Goal: Information Seeking & Learning: Learn about a topic

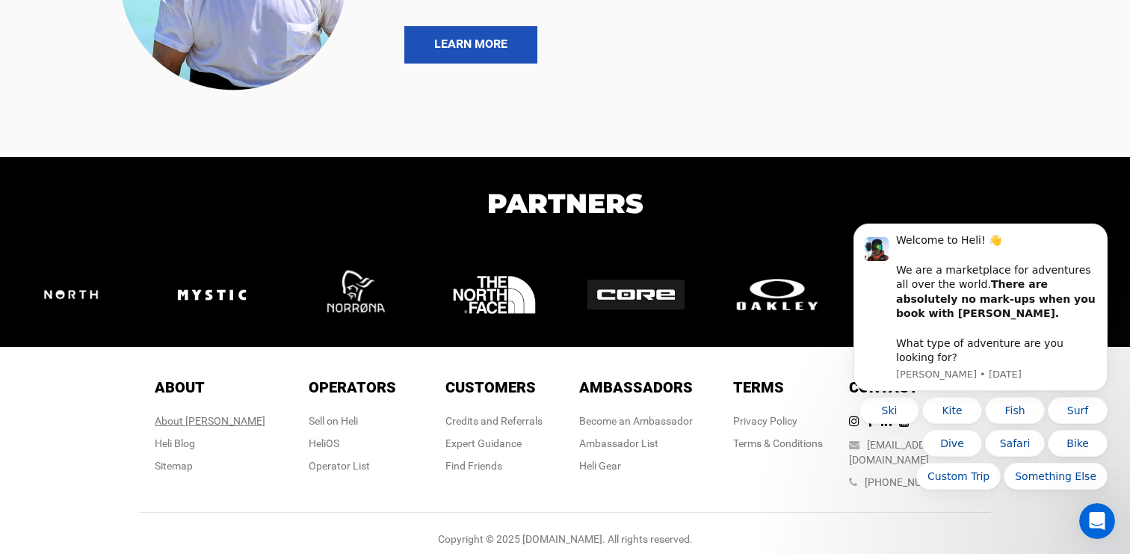
click at [215, 424] on div "About [PERSON_NAME]" at bounding box center [210, 420] width 111 height 15
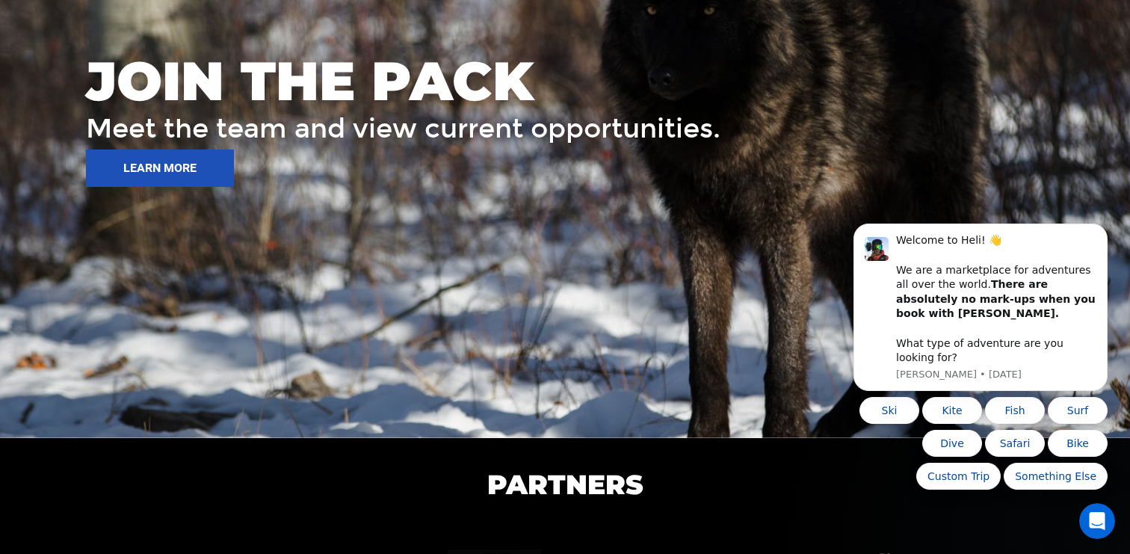
scroll to position [2251, 0]
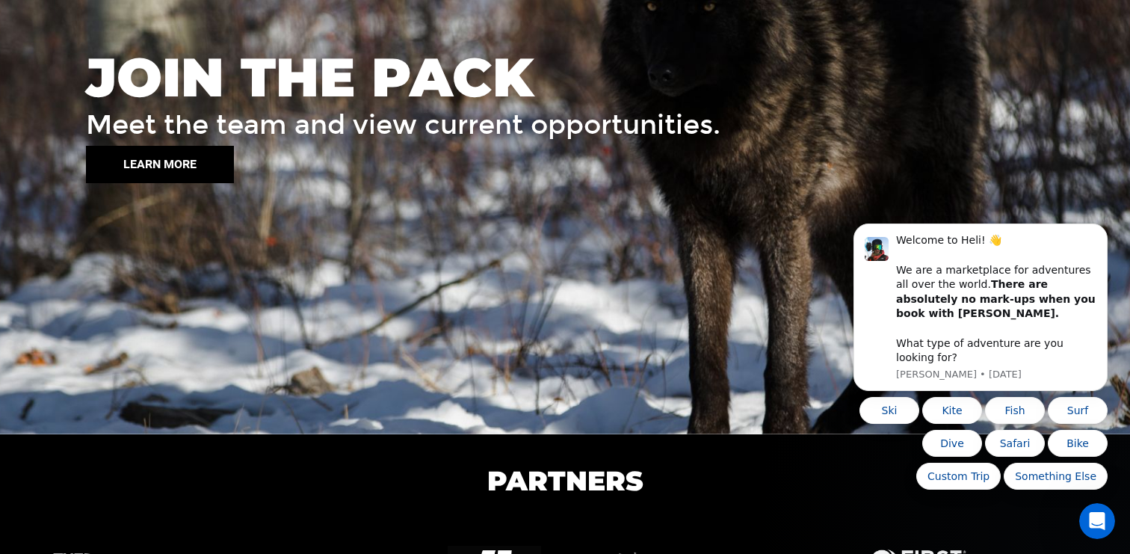
click at [179, 158] on button "LEARN MORE" at bounding box center [160, 164] width 148 height 37
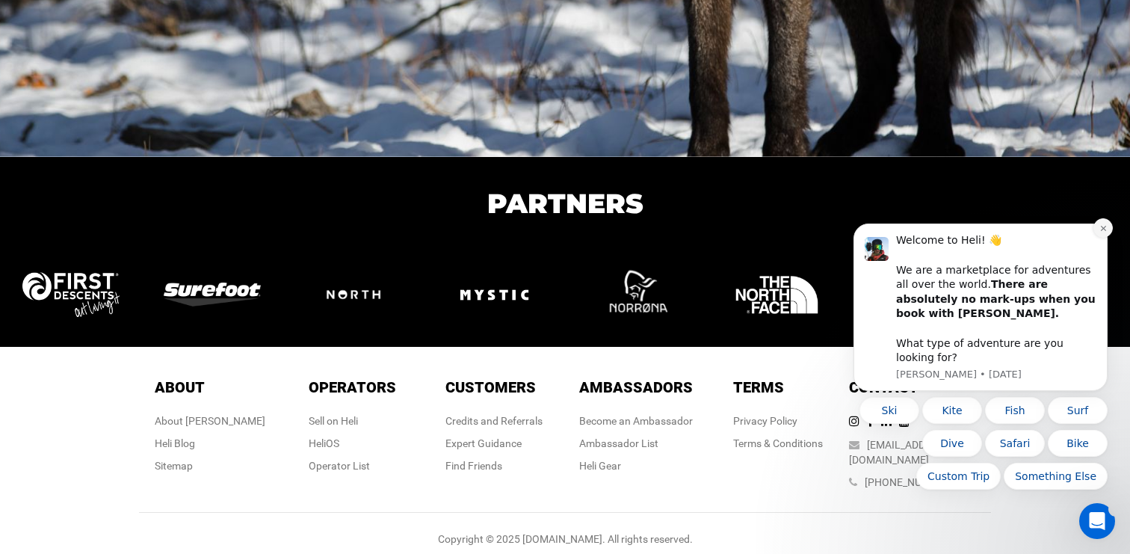
click at [1105, 233] on icon "Dismiss notification" at bounding box center [1104, 228] width 8 height 8
